Goal: Find contact information: Obtain details needed to contact an individual or organization

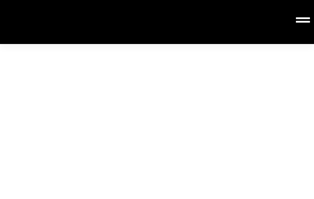
type input "（補足情報）"
type input "[EMAIL_ADDRESS][DOMAIN_NAME]"
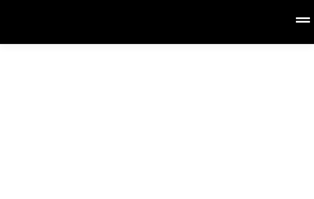
type input "（補足情報）"
